Goal: Information Seeking & Learning: Learn about a topic

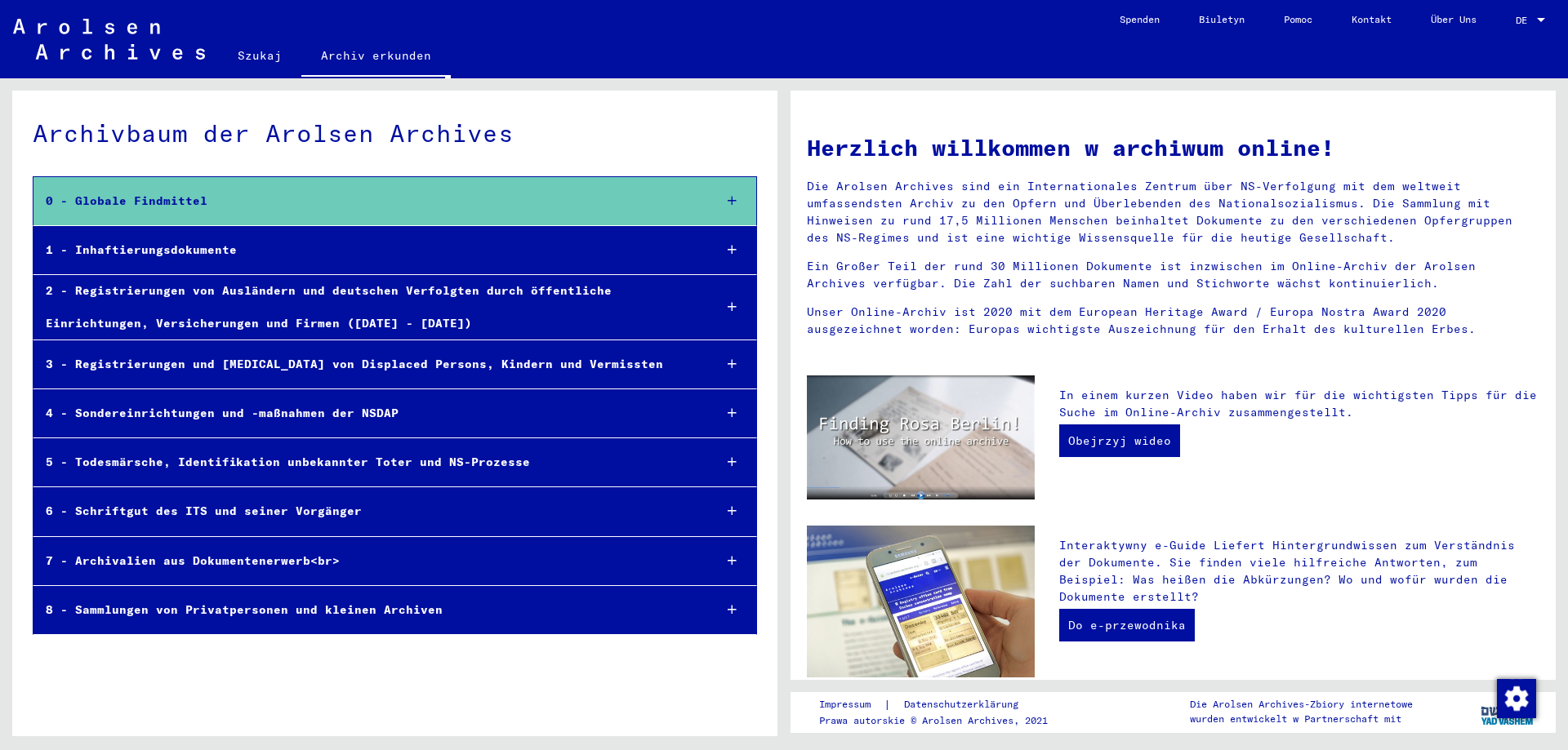
scroll to position [439, 0]
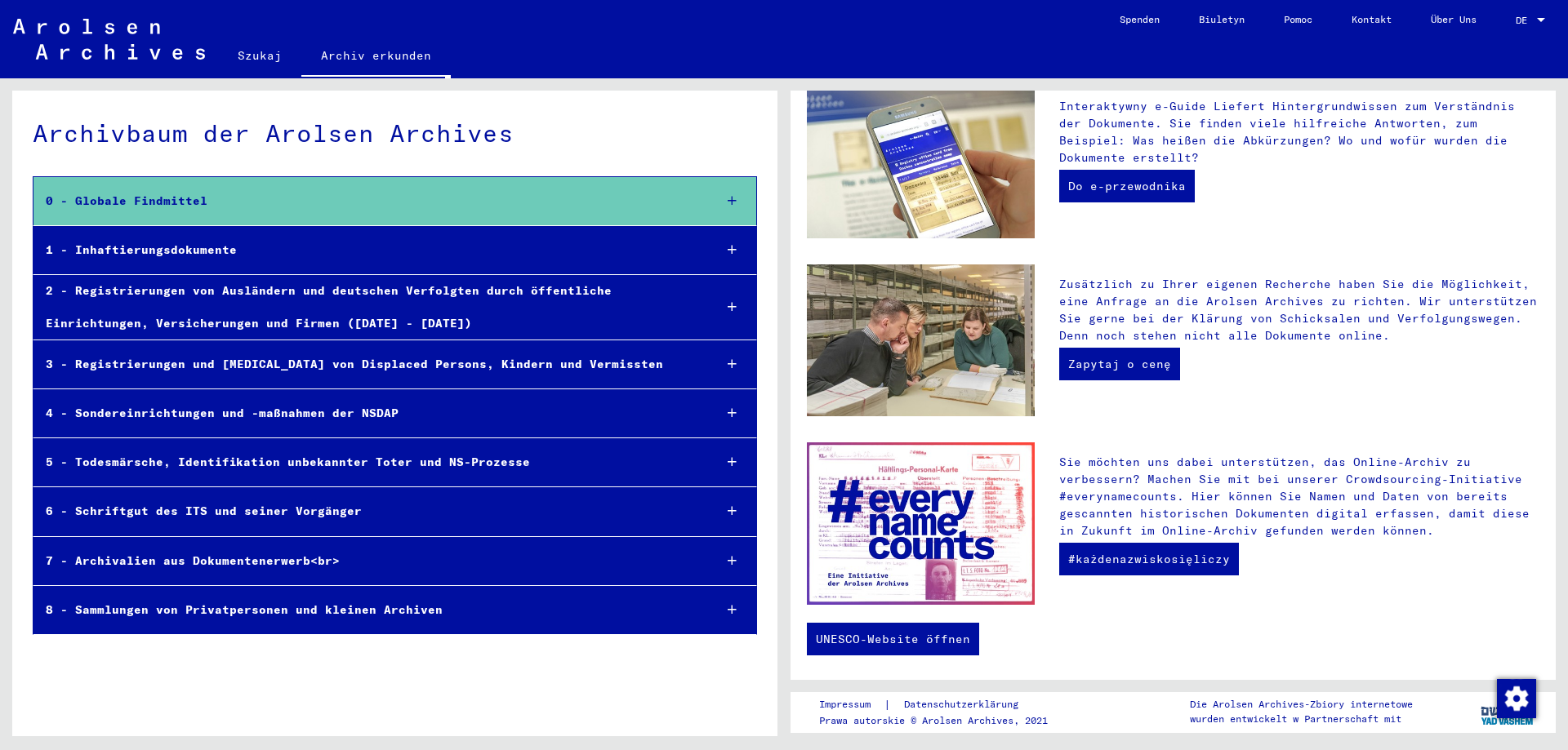
click at [628, 400] on div "4 - Sondereinrichtungen und -maßnahmen der NSDAP" at bounding box center [366, 413] width 667 height 31
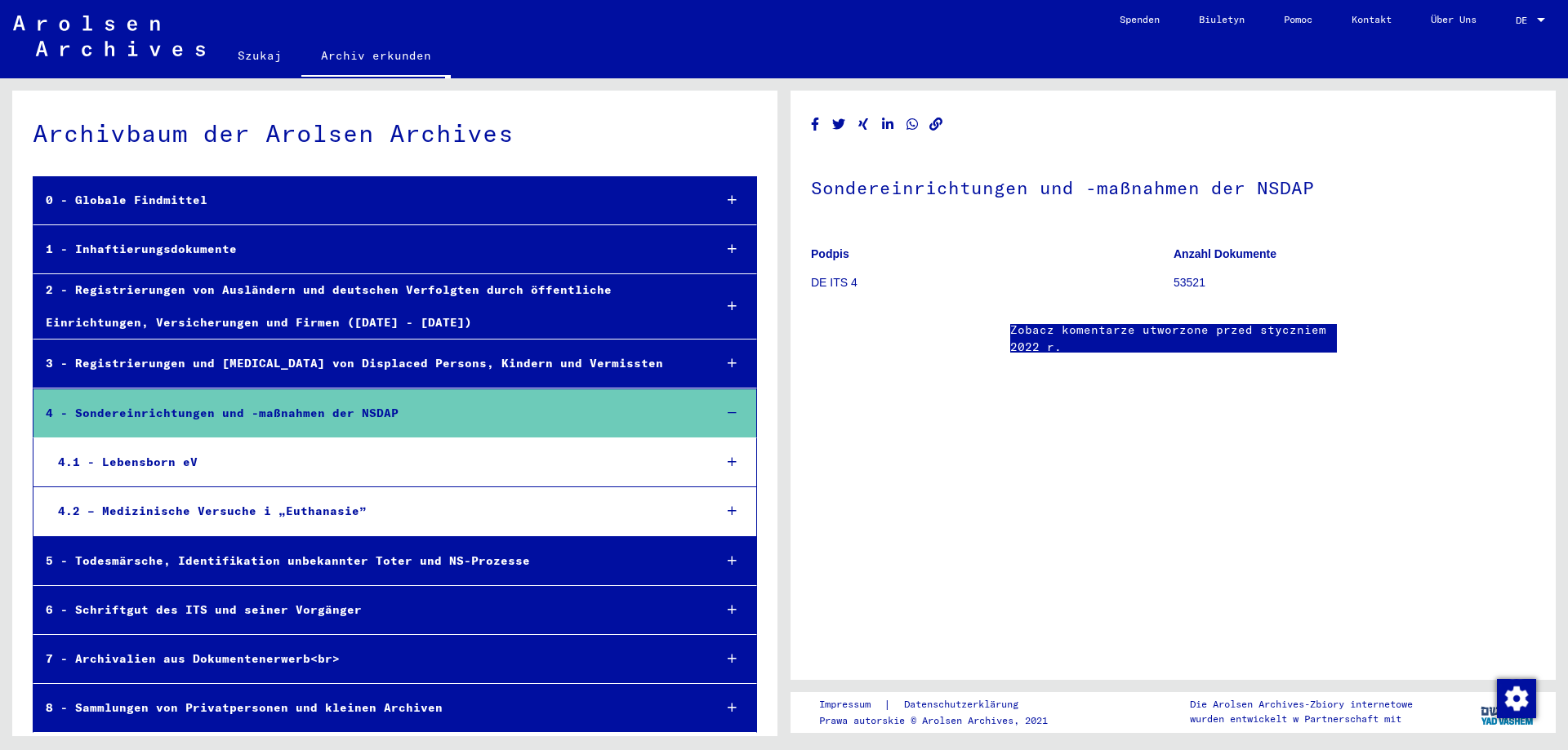
click at [527, 454] on div "4.1 - Lebensborn eV" at bounding box center [373, 462] width 654 height 31
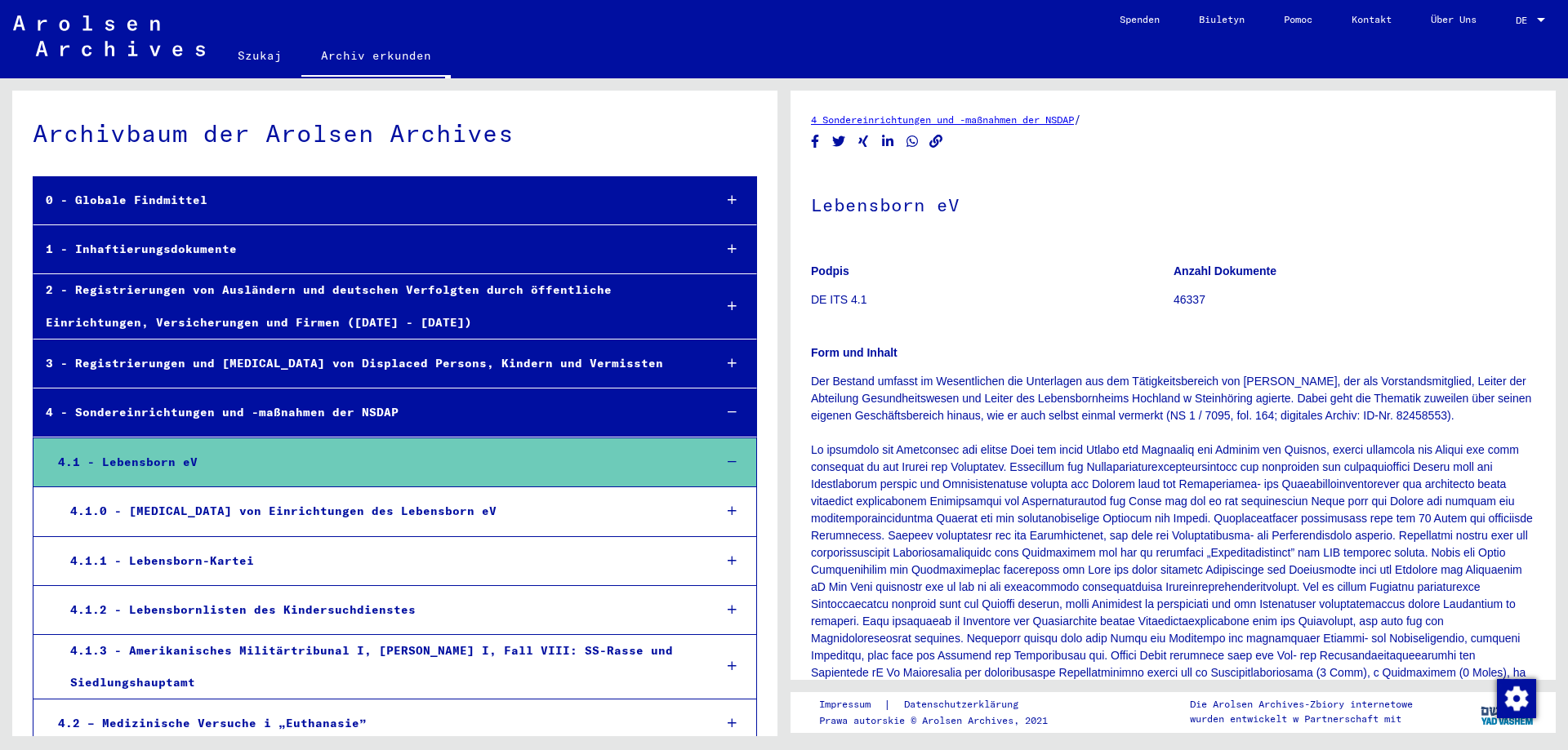
click at [493, 526] on div "4.1.0 - [MEDICAL_DATA] von Einrichtungen des Lebensborn eV" at bounding box center [379, 511] width 642 height 31
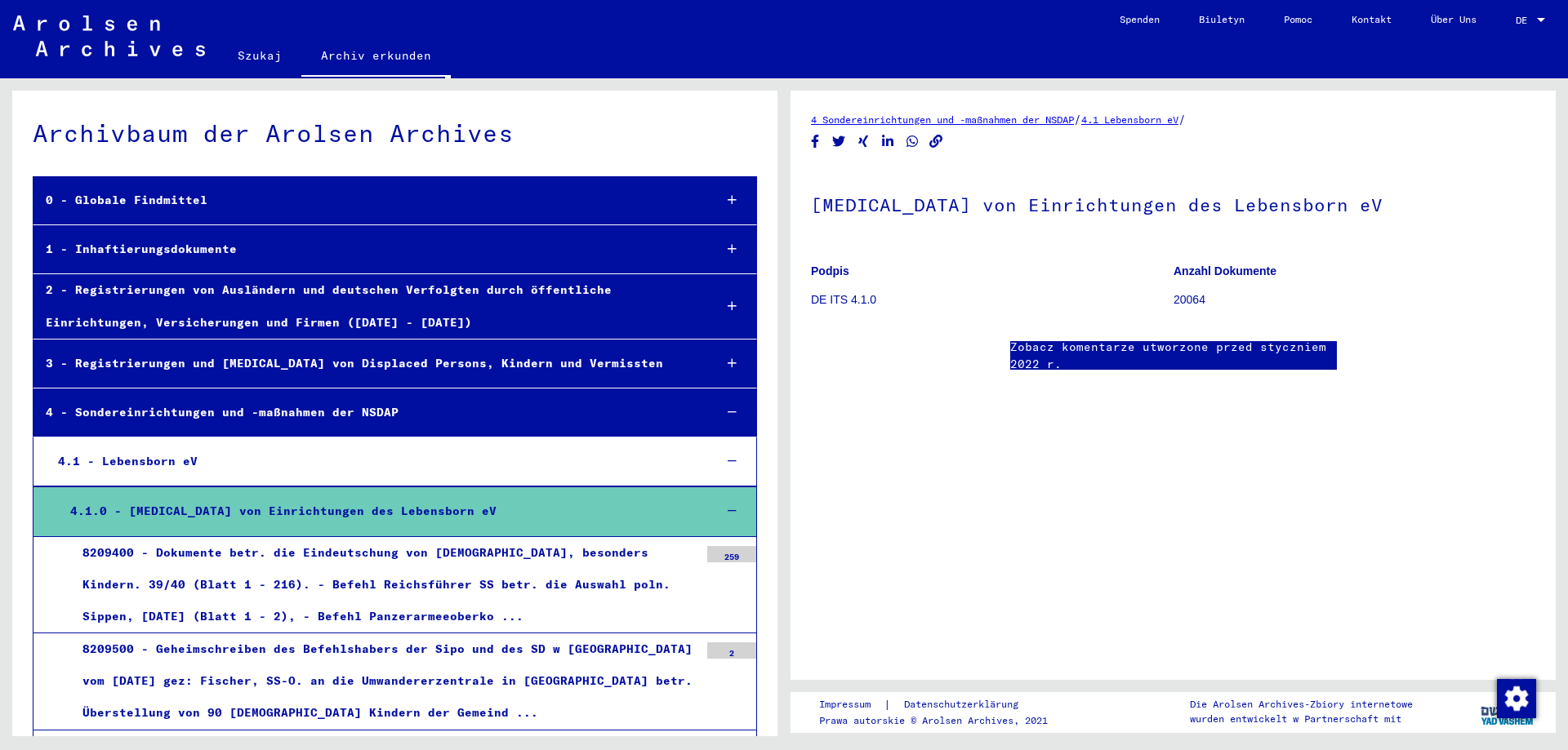
click at [379, 575] on div "8209400 - Dokumente betr. die Eindeutschung von [DEMOGRAPHIC_DATA], besonders K…" at bounding box center [384, 585] width 628 height 96
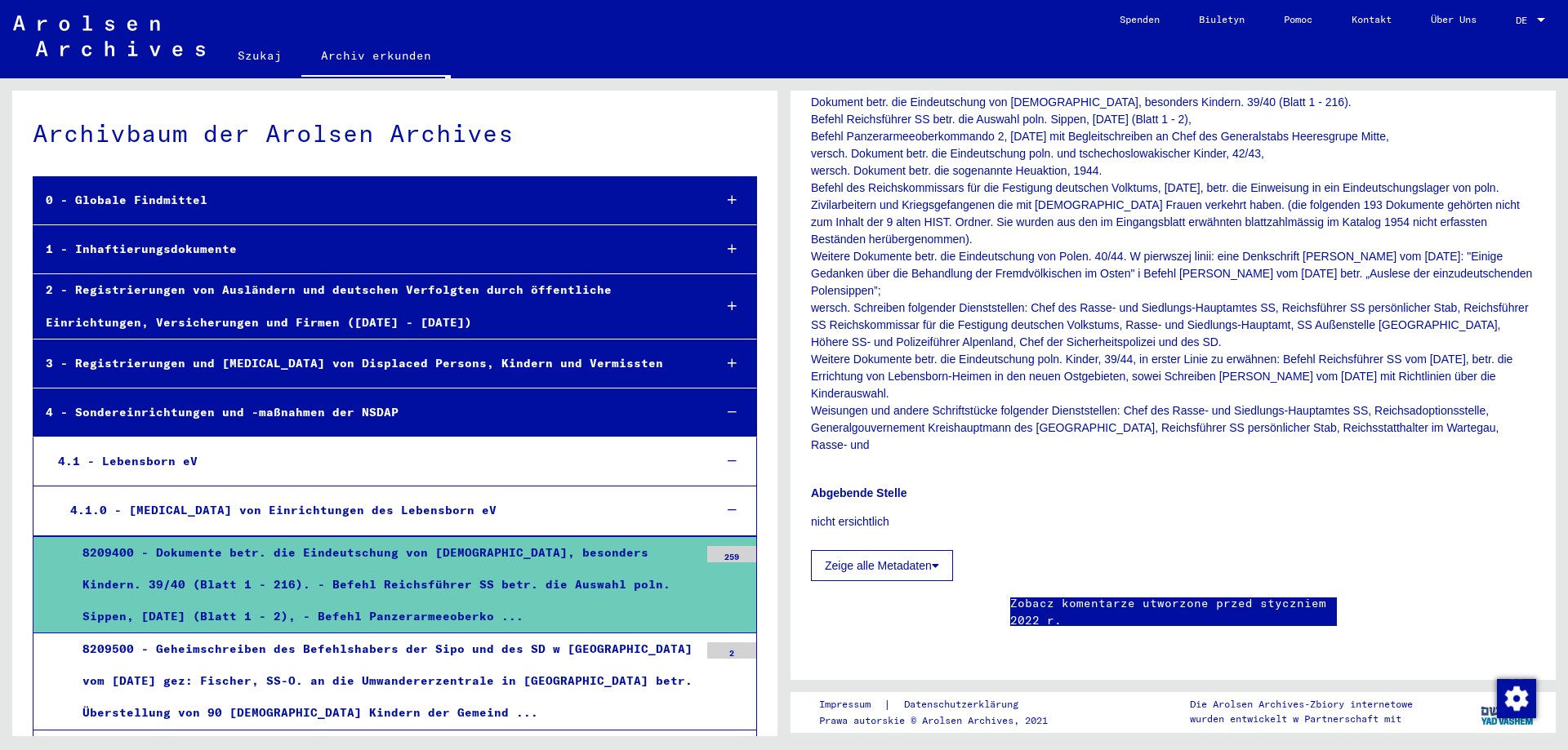
scroll to position [209, 0]
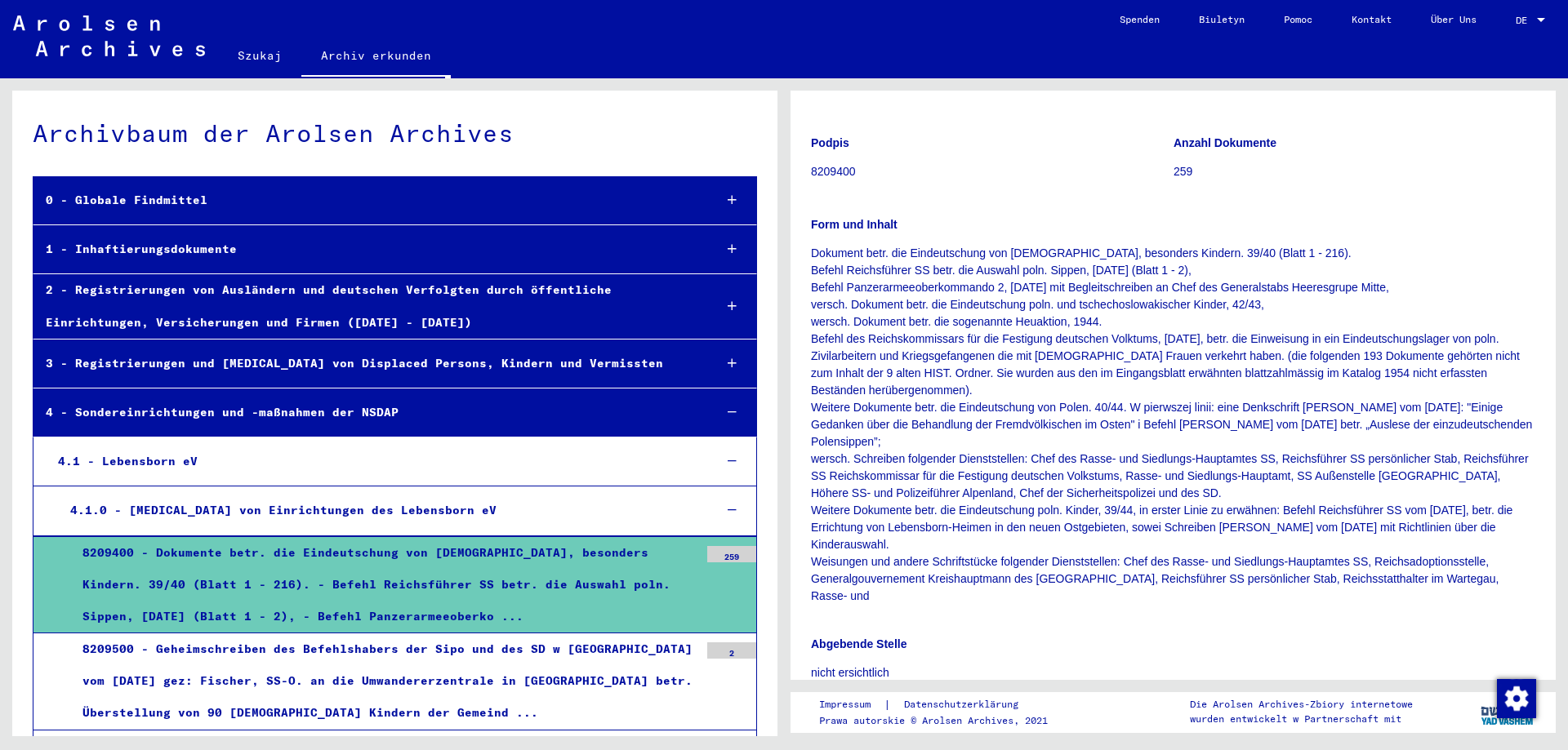
click at [601, 657] on div "8209500 - Geheimschreiben des Befehlshabers der Sipo und des SD w [GEOGRAPHIC_D…" at bounding box center [384, 681] width 628 height 96
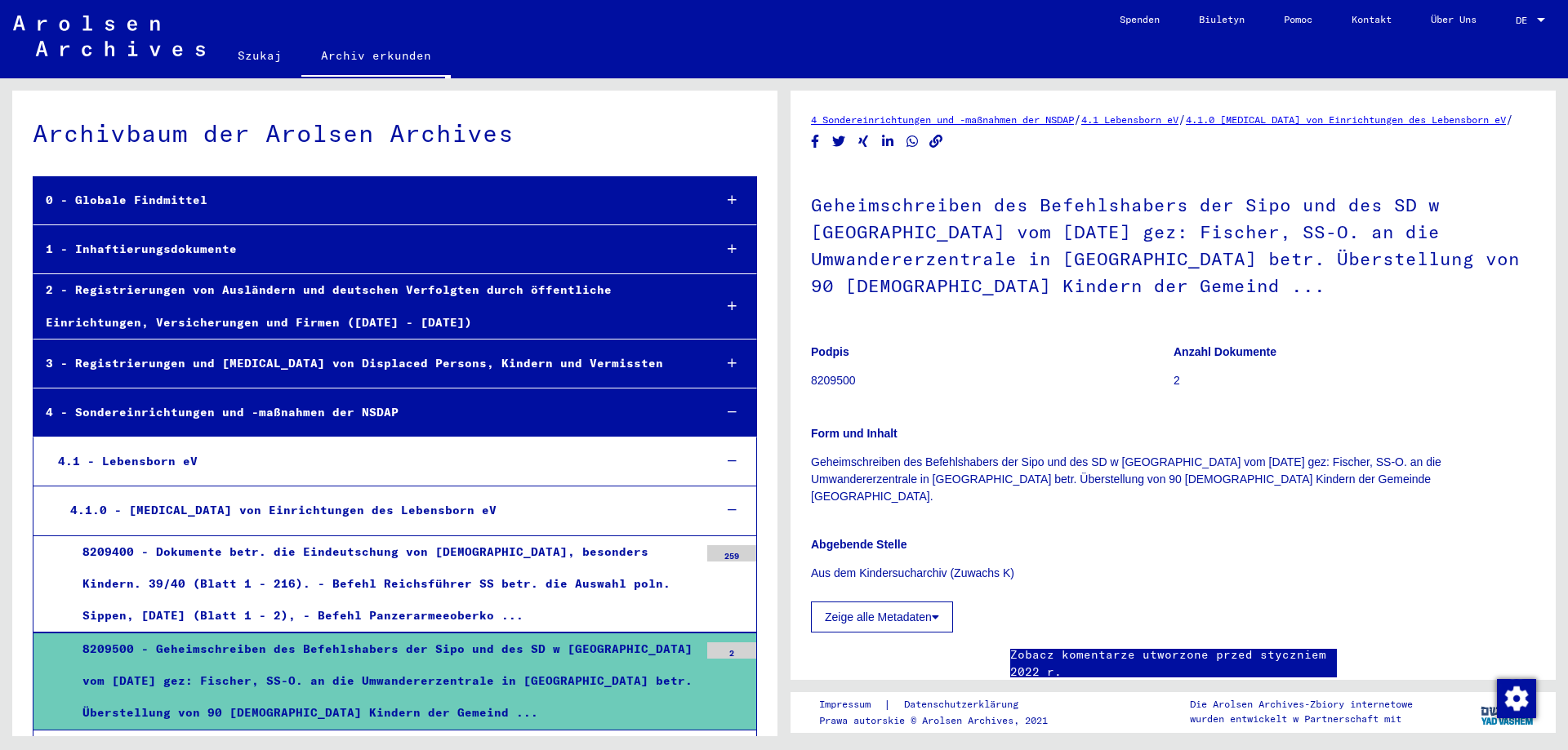
click at [1373, 21] on font "Kontakt" at bounding box center [1372, 19] width 40 height 12
